Goal: Transaction & Acquisition: Purchase product/service

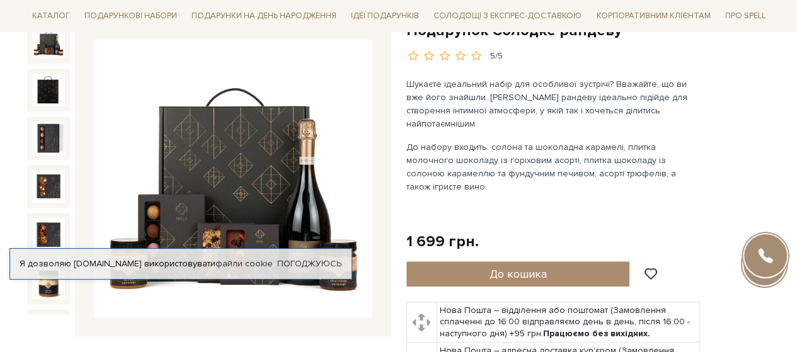
scroll to position [126, 0]
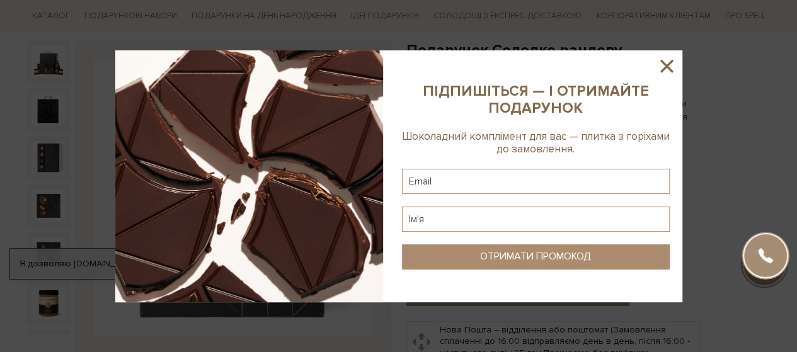
click at [662, 69] on icon at bounding box center [666, 66] width 13 height 13
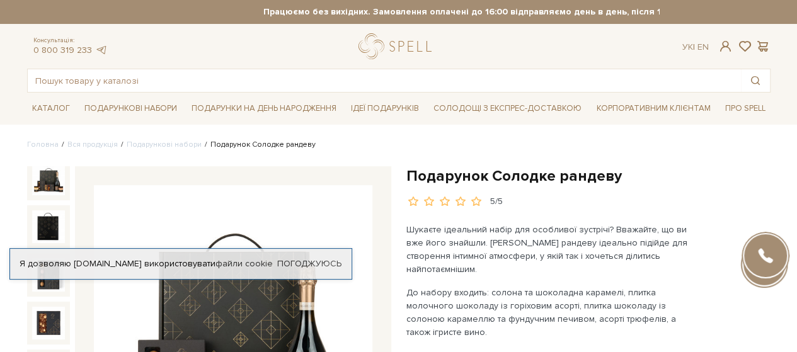
scroll to position [0, 0]
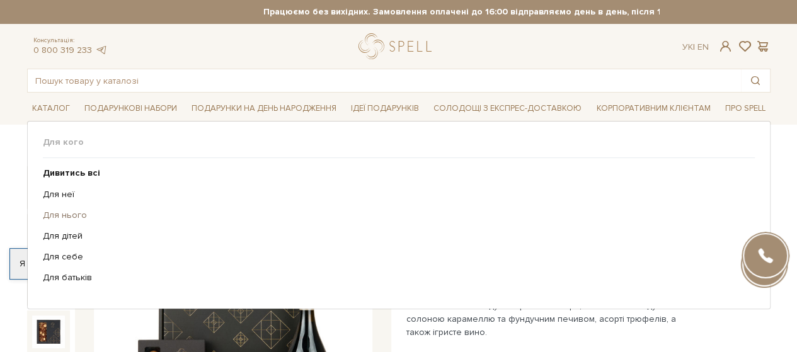
click at [76, 216] on link "Для нього" at bounding box center [394, 215] width 703 height 11
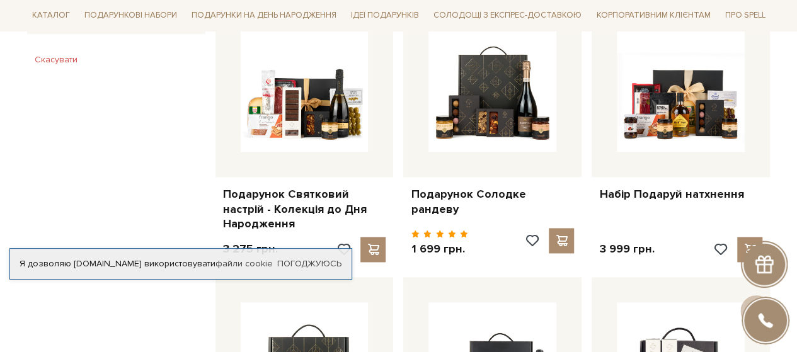
scroll to position [819, 0]
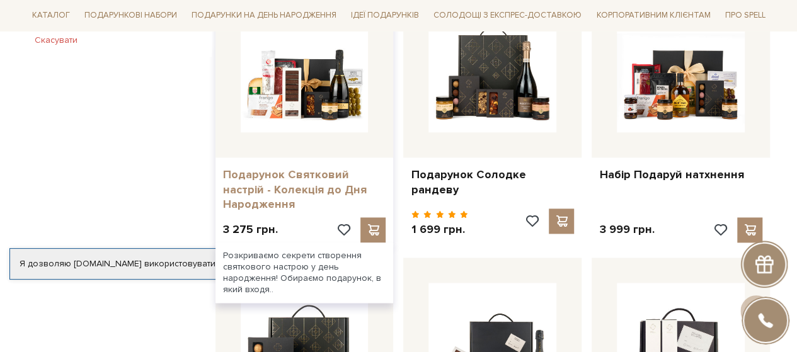
drag, startPoint x: 306, startPoint y: 152, endPoint x: 252, endPoint y: 209, distance: 78.4
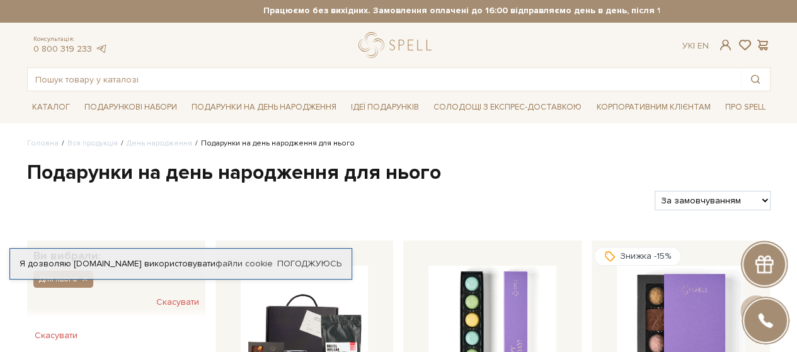
scroll to position [0, 0]
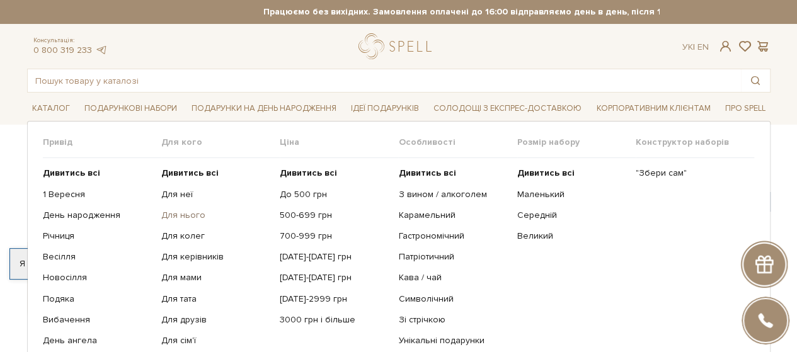
click at [189, 215] on link "Для нього" at bounding box center [215, 215] width 109 height 11
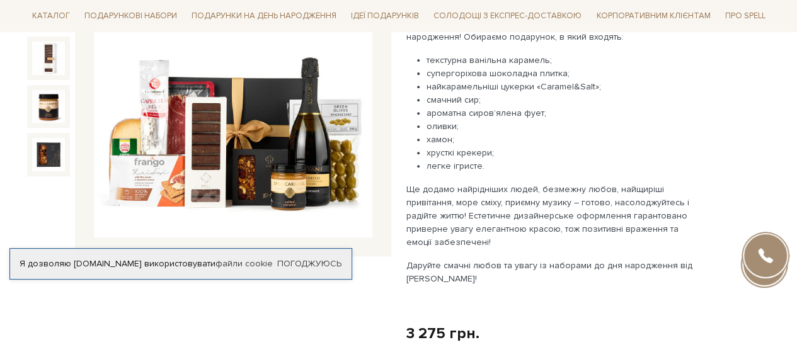
scroll to position [252, 0]
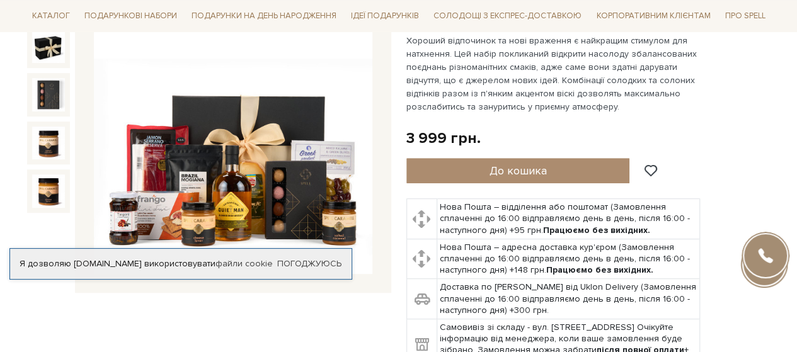
scroll to position [252, 0]
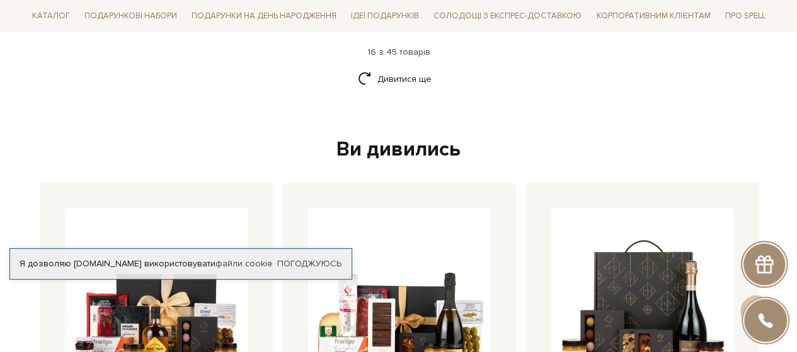
scroll to position [1828, 0]
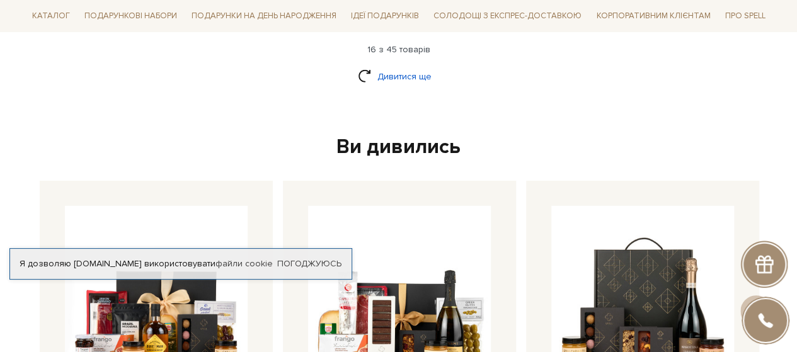
click at [416, 66] on link "Дивитися ще" at bounding box center [399, 77] width 82 height 22
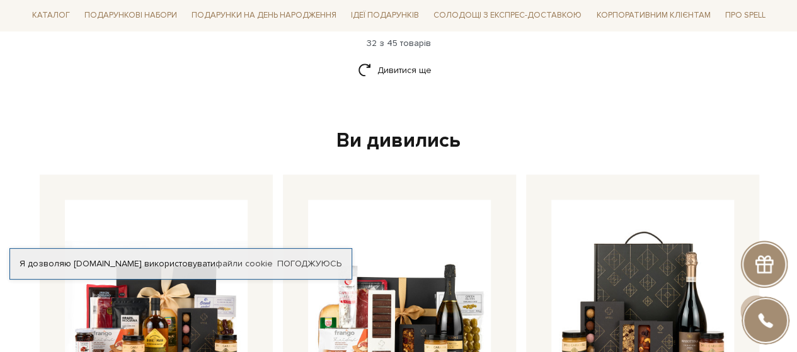
scroll to position [3151, 0]
click at [401, 59] on link "Дивитися ще" at bounding box center [399, 70] width 82 height 22
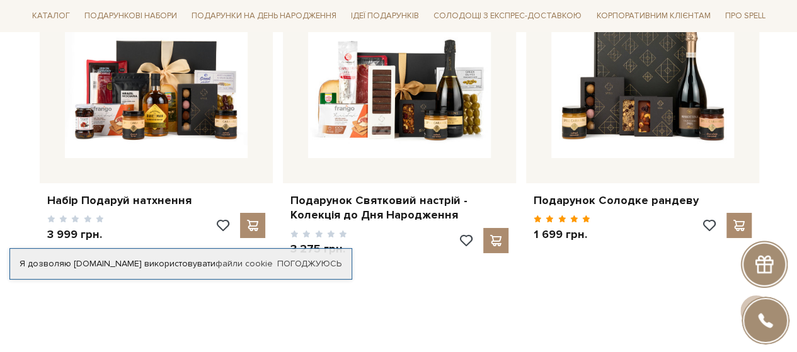
scroll to position [4657, 0]
